Goal: Task Accomplishment & Management: Use online tool/utility

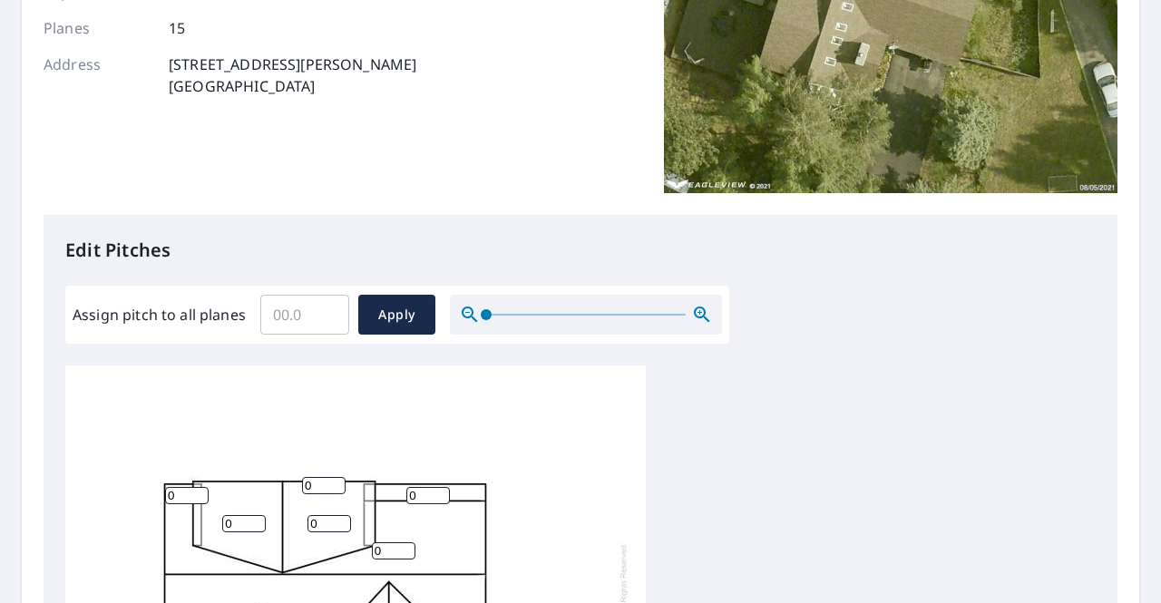
scroll to position [544, 0]
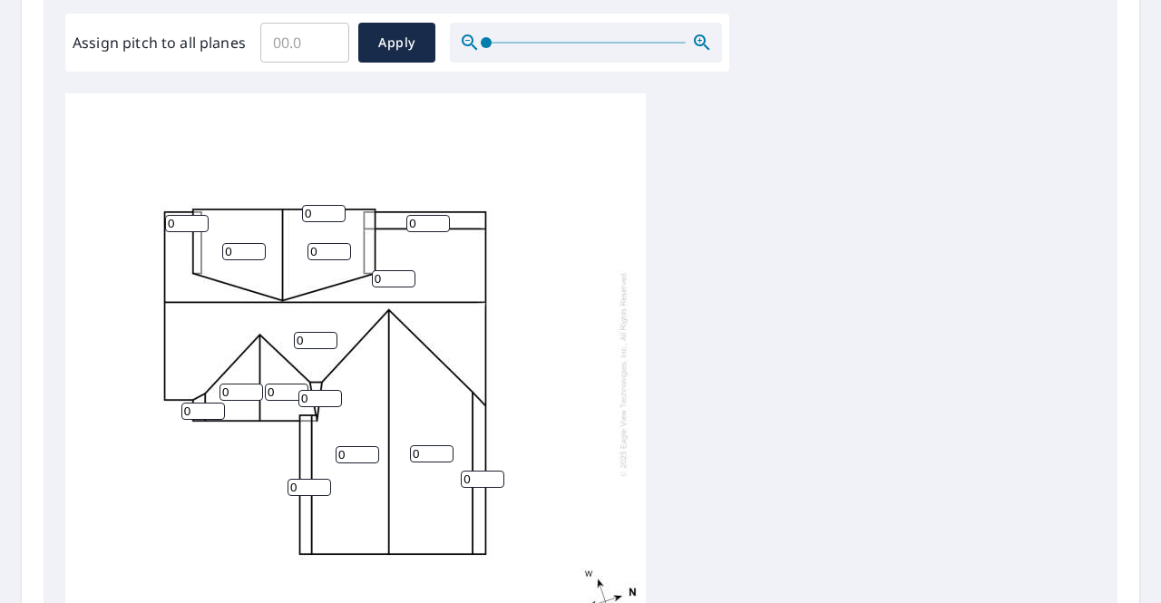
click at [243, 243] on input "0" at bounding box center [244, 251] width 44 height 17
type input "3"
click at [316, 243] on input "0" at bounding box center [330, 251] width 44 height 17
type input "3"
click at [385, 270] on input "0" at bounding box center [394, 278] width 44 height 17
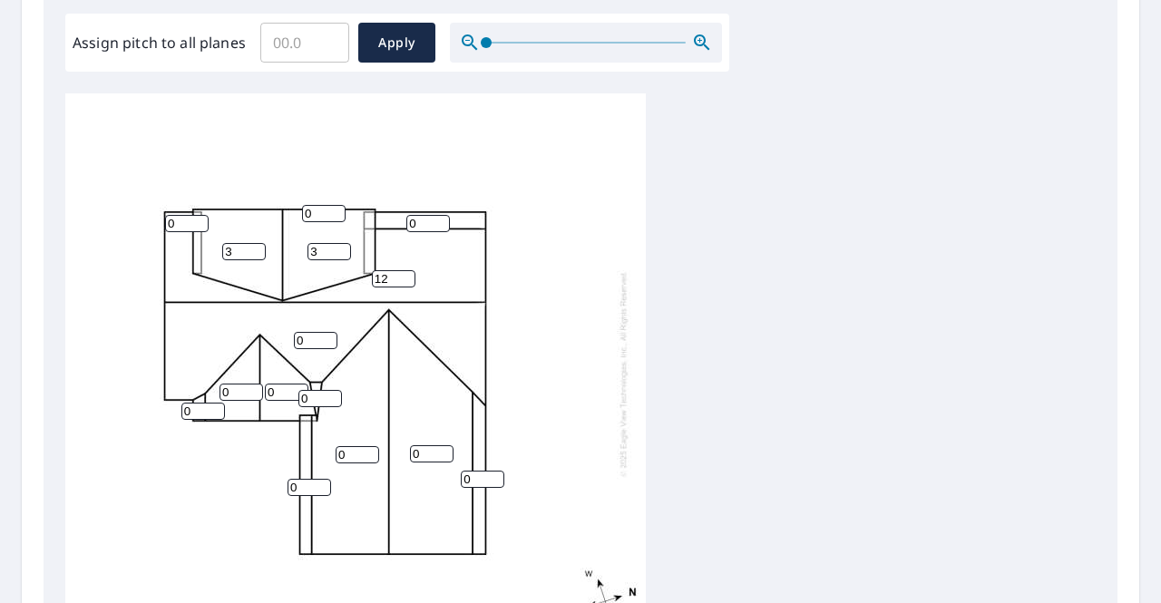
type input "12"
click at [430, 215] on input "0" at bounding box center [428, 223] width 44 height 17
type input "5"
click at [181, 215] on input "0" at bounding box center [187, 223] width 44 height 17
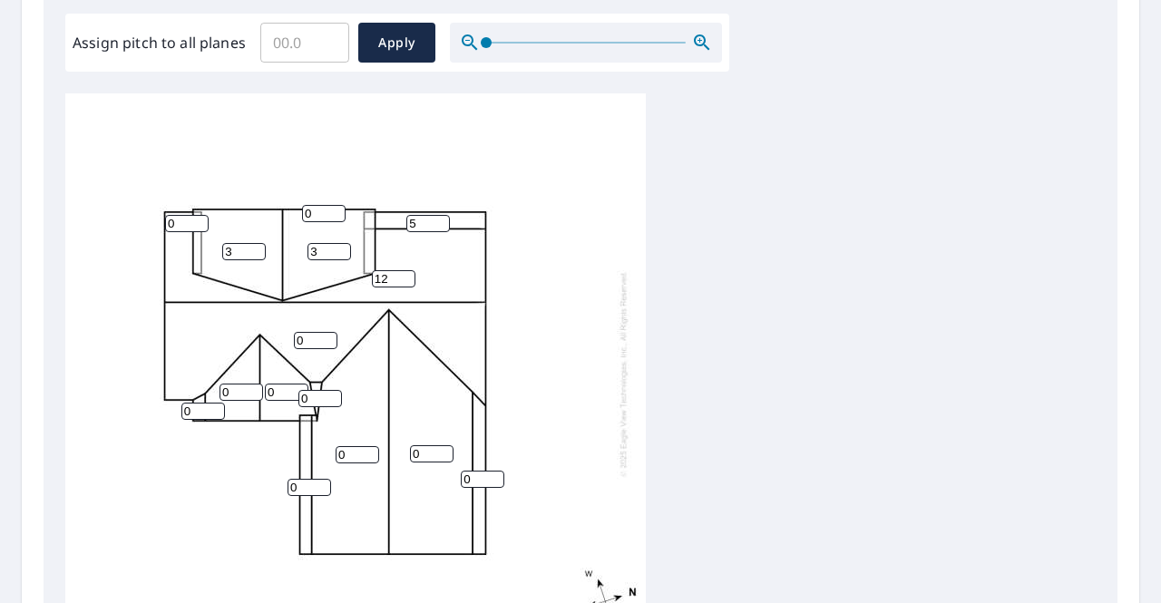
click at [242, 384] on input "0" at bounding box center [242, 392] width 44 height 17
type input "12"
click at [353, 446] on input "0" at bounding box center [358, 454] width 44 height 17
type input "12"
click at [276, 384] on input "0" at bounding box center [287, 392] width 44 height 17
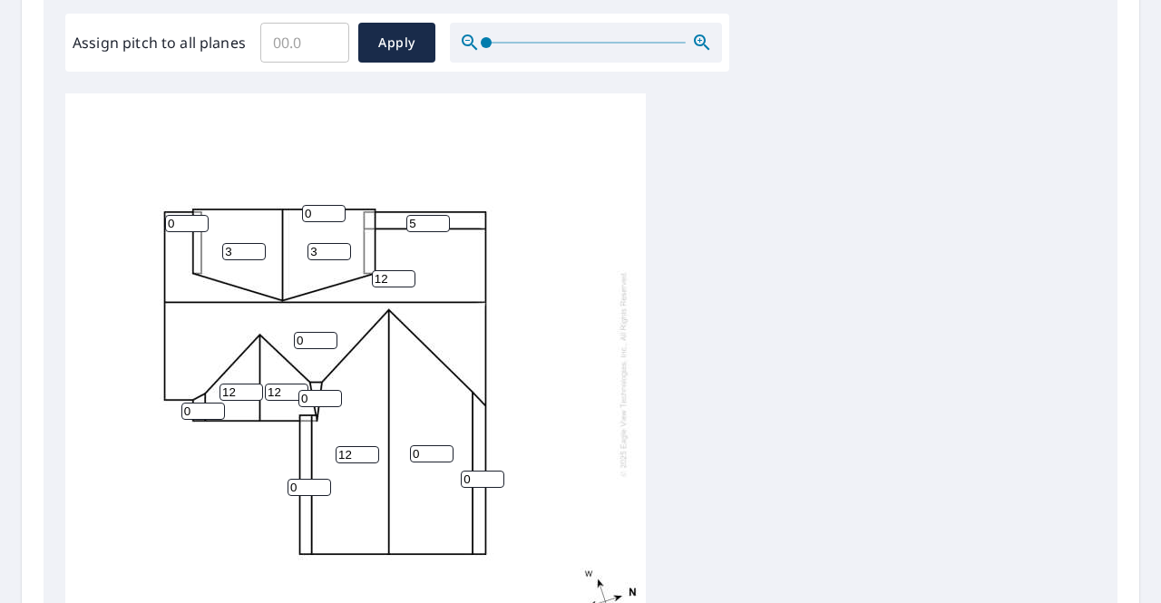
type input "12"
click at [316, 390] on input "0" at bounding box center [321, 398] width 44 height 17
type input "02"
click at [311, 332] on input "0" at bounding box center [316, 340] width 44 height 17
type input "12"
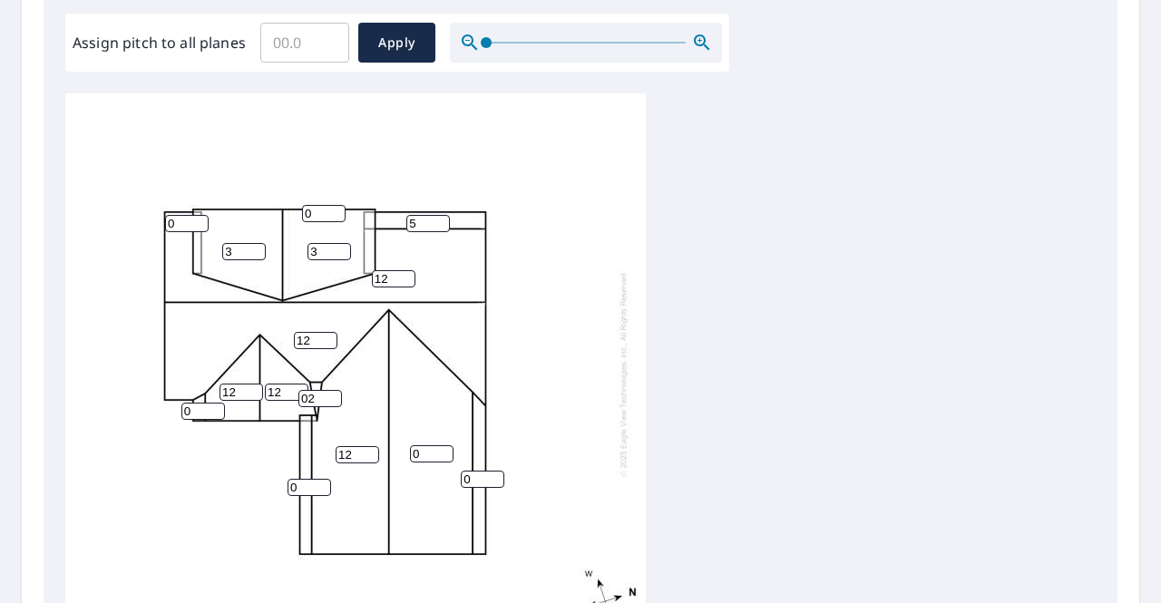
click at [430, 445] on input "0" at bounding box center [432, 453] width 44 height 17
type input "0"
type input "12"
click at [481, 471] on input "0" at bounding box center [483, 479] width 44 height 17
type input "5"
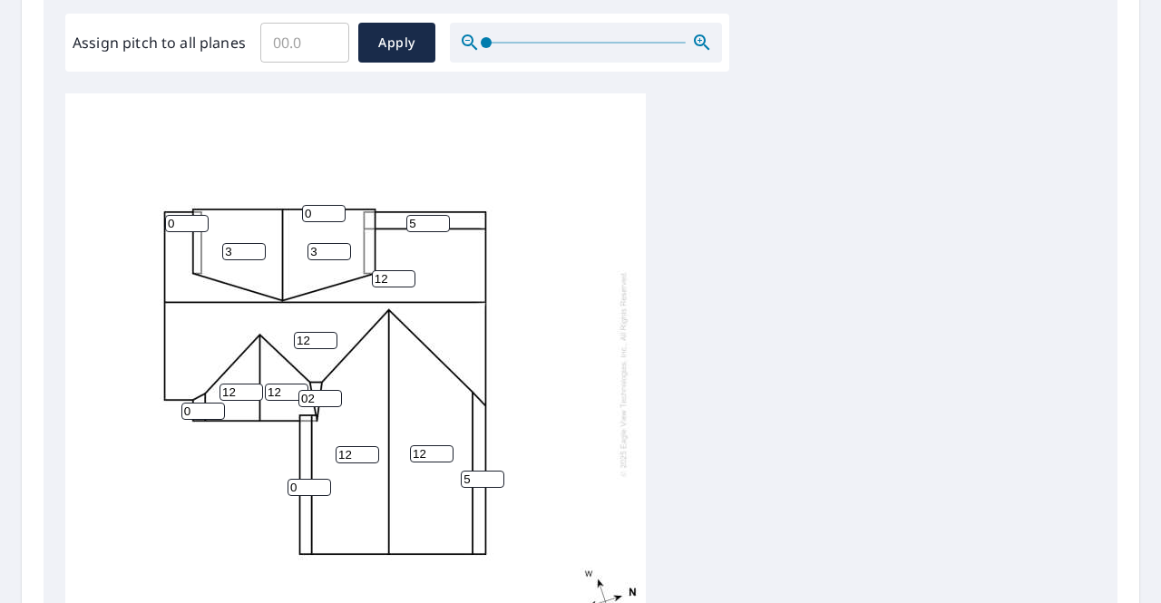
click at [305, 479] on input "0" at bounding box center [310, 487] width 44 height 17
type input "5"
click at [201, 403] on input "0" at bounding box center [203, 411] width 44 height 17
type input "4"
type input "5"
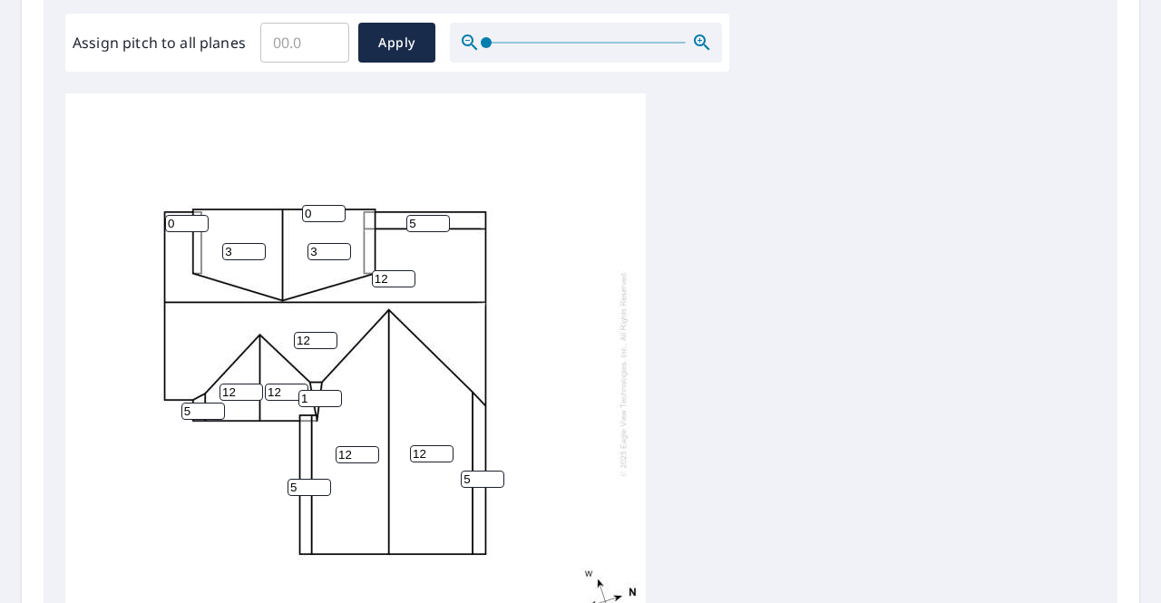
type input "1"
click at [327, 390] on input "1" at bounding box center [321, 398] width 44 height 17
click at [318, 390] on input "1" at bounding box center [321, 398] width 44 height 17
type input "2"
click at [370, 305] on div "12 12 12 12 3 3 12 12 5 5 5 0 5 2 0" at bounding box center [355, 374] width 581 height 570
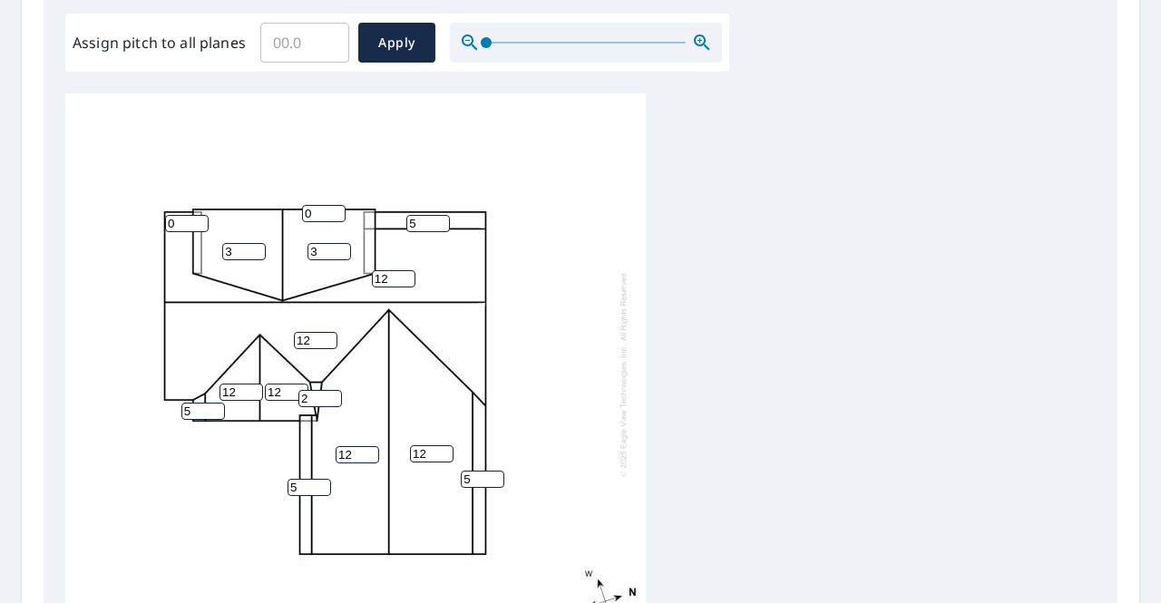
click at [180, 215] on input "0" at bounding box center [187, 223] width 44 height 17
click at [184, 215] on input "0" at bounding box center [187, 223] width 44 height 17
type input "3"
click at [315, 205] on input "0" at bounding box center [324, 213] width 44 height 17
type input "5"
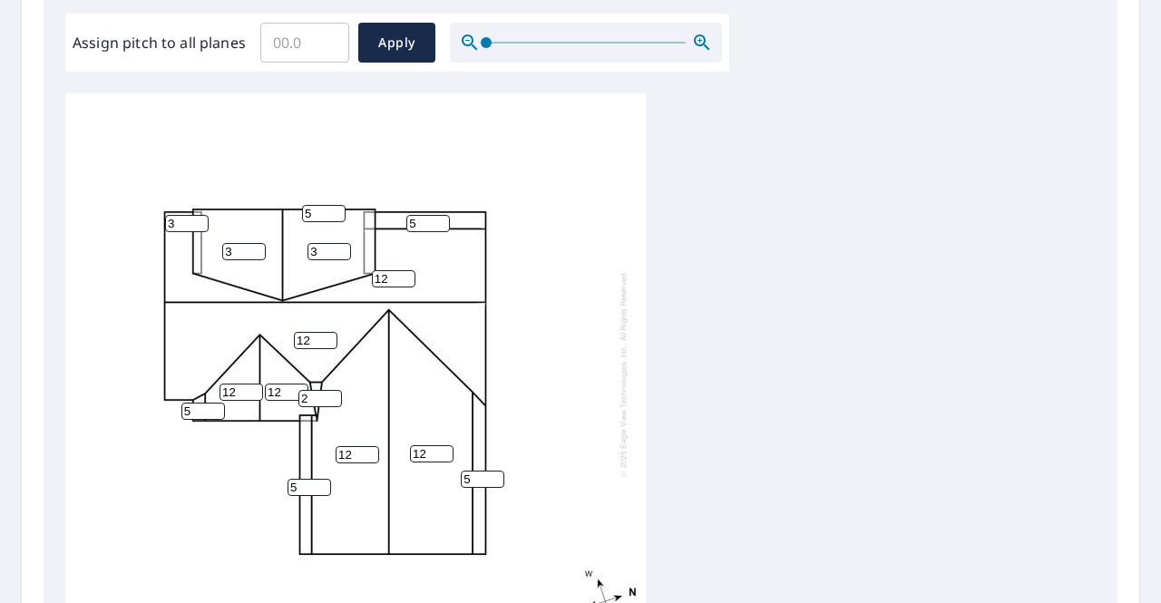
click at [183, 215] on input "3" at bounding box center [187, 223] width 44 height 17
type input "5"
click at [279, 157] on div "12 12 12 12 3 3 12 12 5 5 5 5 5 2 5" at bounding box center [355, 374] width 581 height 570
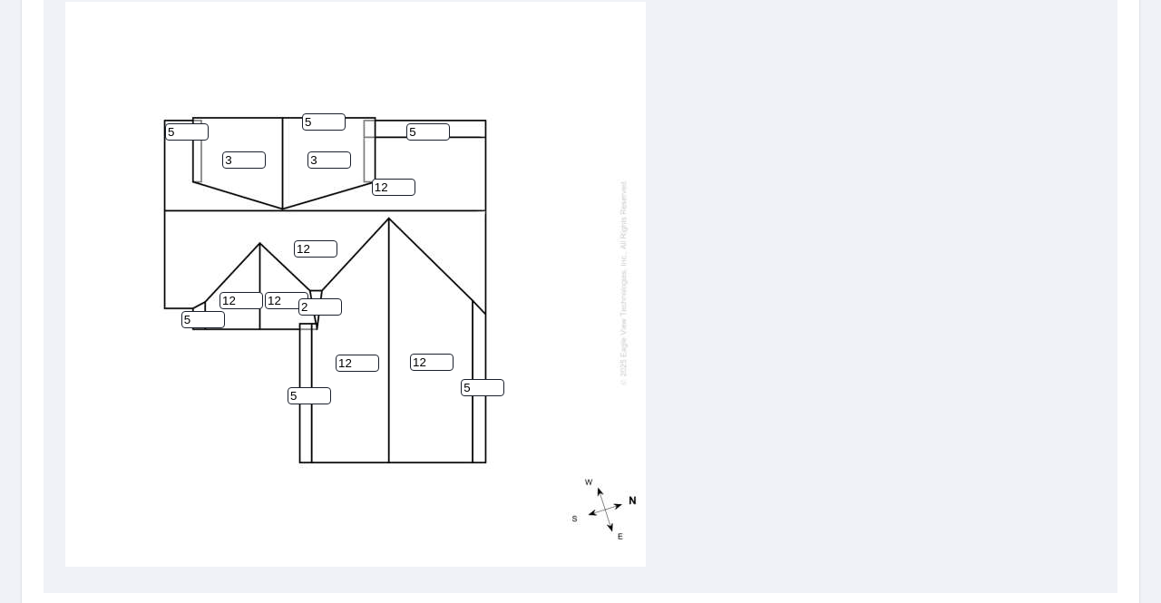
scroll to position [831, 0]
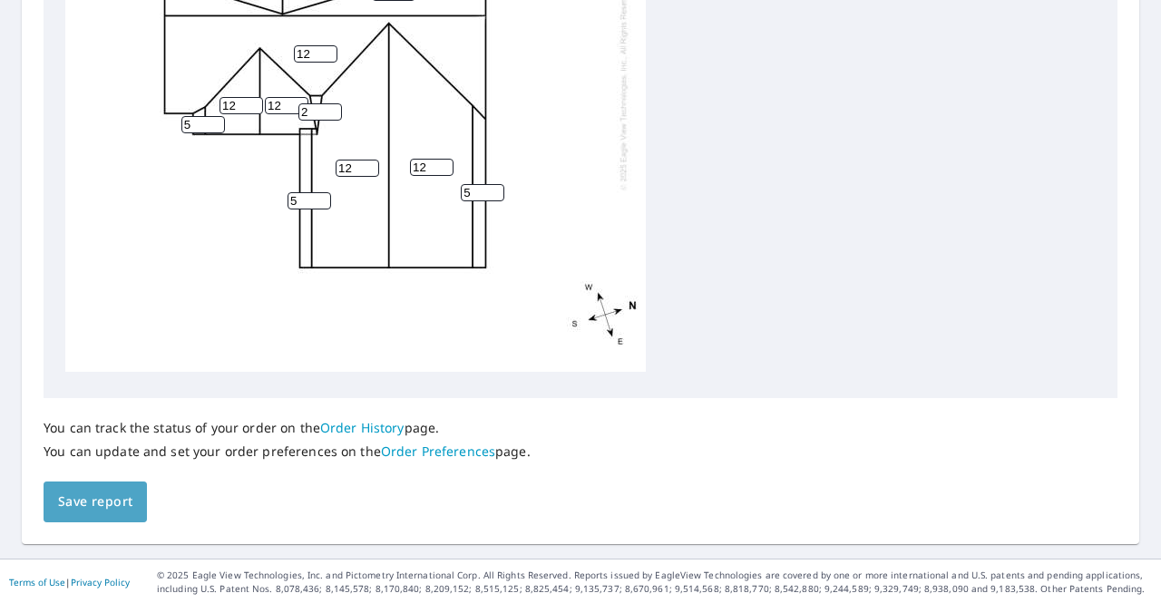
click at [91, 508] on span "Save report" at bounding box center [95, 502] width 74 height 23
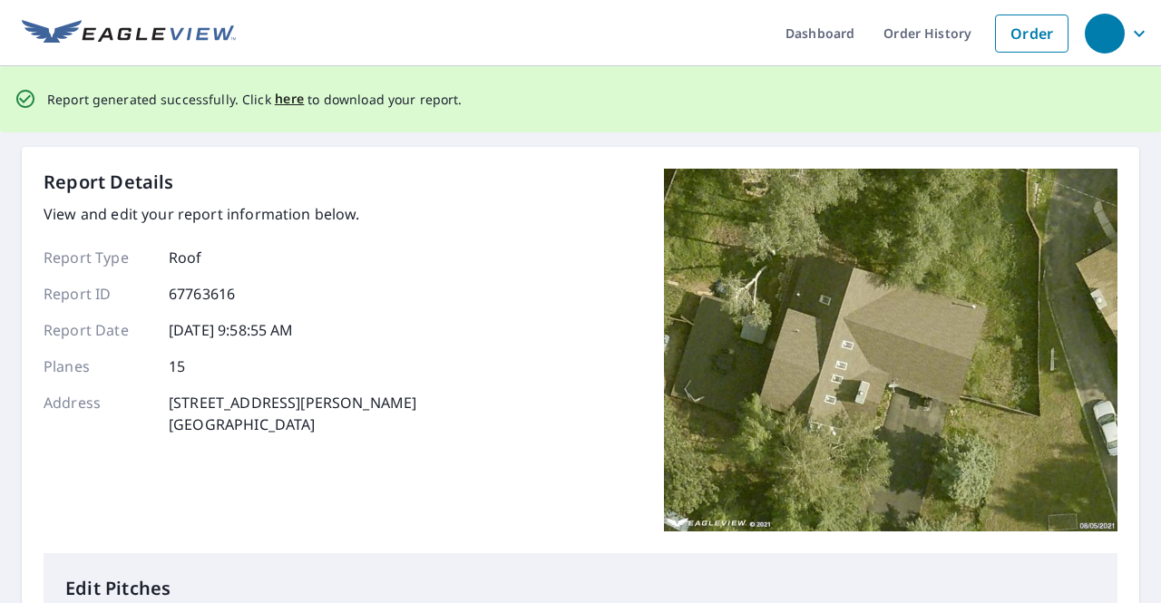
scroll to position [0, 0]
click at [281, 99] on span "here" at bounding box center [290, 99] width 30 height 23
